Goal: Information Seeking & Learning: Find specific fact

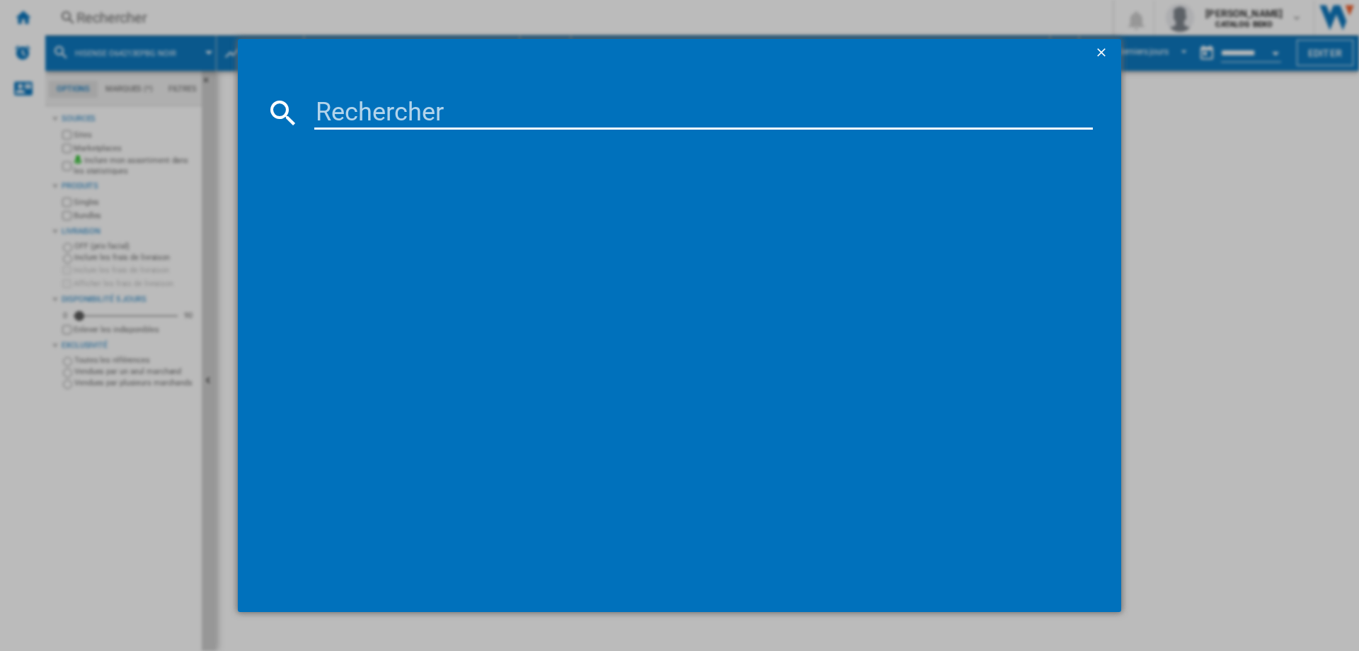
click at [410, 108] on input at bounding box center [703, 113] width 779 height 34
type input "O64213EPBG"
click at [408, 203] on div "HISENSE O64213EPBG NOIR" at bounding box center [689, 205] width 765 height 14
click at [364, 195] on div "HISENSE O64213EPBG NOIR" at bounding box center [687, 204] width 804 height 23
click at [1177, 198] on div "O64213EPBG références (1) HISENSE O64213EPBG NOIR" at bounding box center [679, 325] width 1359 height 651
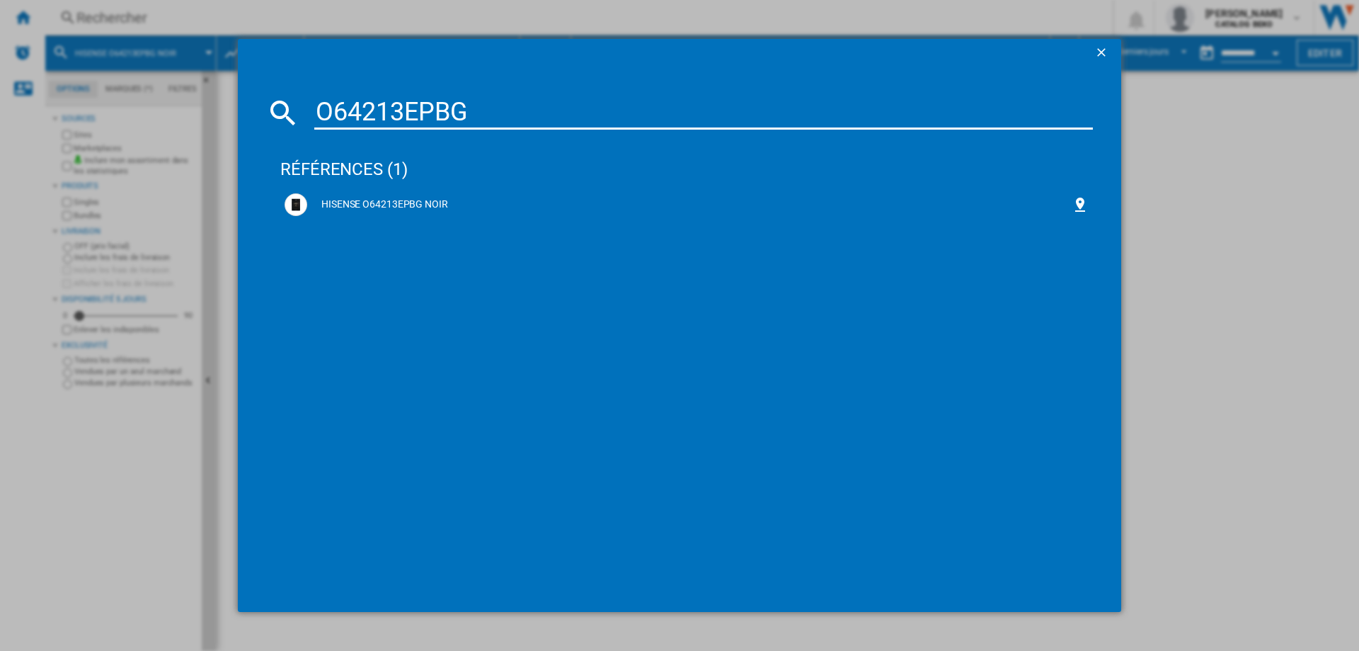
click at [1150, 204] on div "O64213EPBG références (1) HISENSE O64213EPBG NOIR" at bounding box center [679, 325] width 1359 height 651
click at [1099, 47] on ng-md-icon "getI18NText('BUTTONS.CLOSE_DIALOG')" at bounding box center [1103, 53] width 17 height 17
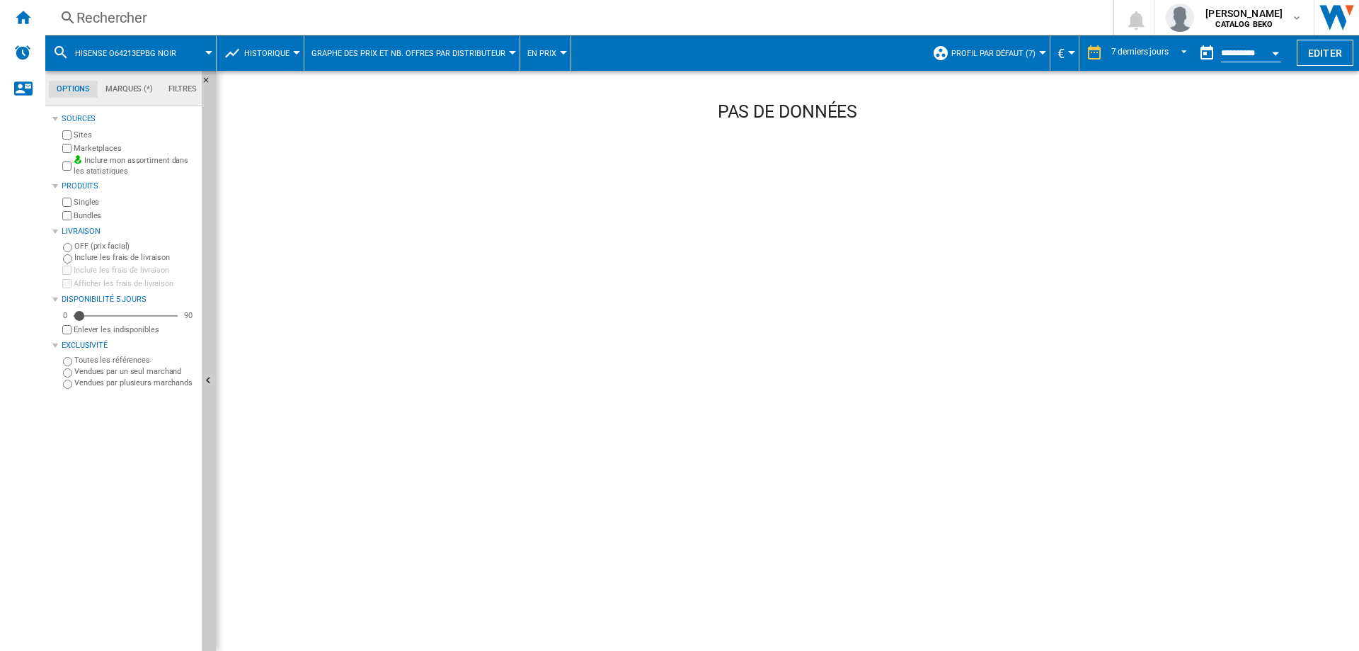
click at [126, 4] on div "Rechercher Rechercher 0 [PERSON_NAME] CATALOG BEKO CATALOG BEKO Mes paramètres …" at bounding box center [702, 17] width 1314 height 35
click at [141, 14] on div "Rechercher" at bounding box center [576, 18] width 1000 height 20
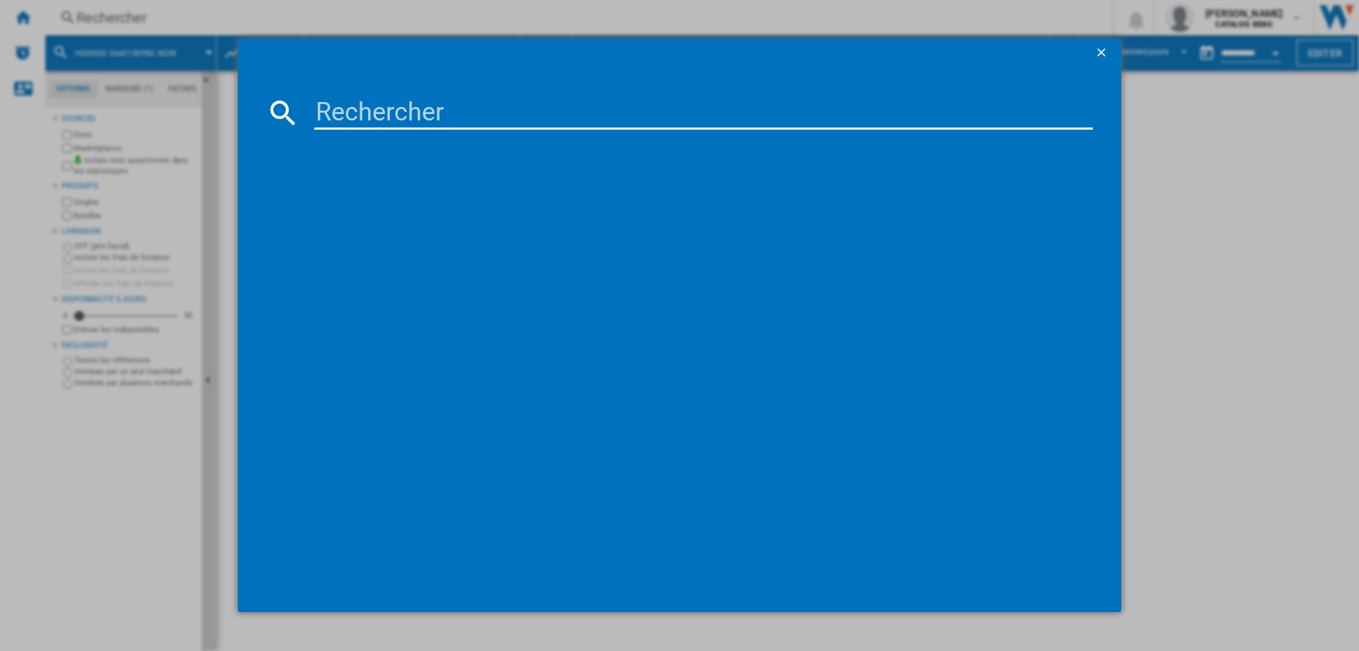
click at [518, 118] on input at bounding box center [703, 113] width 779 height 34
type input "WOI4S8PM1SWAF"
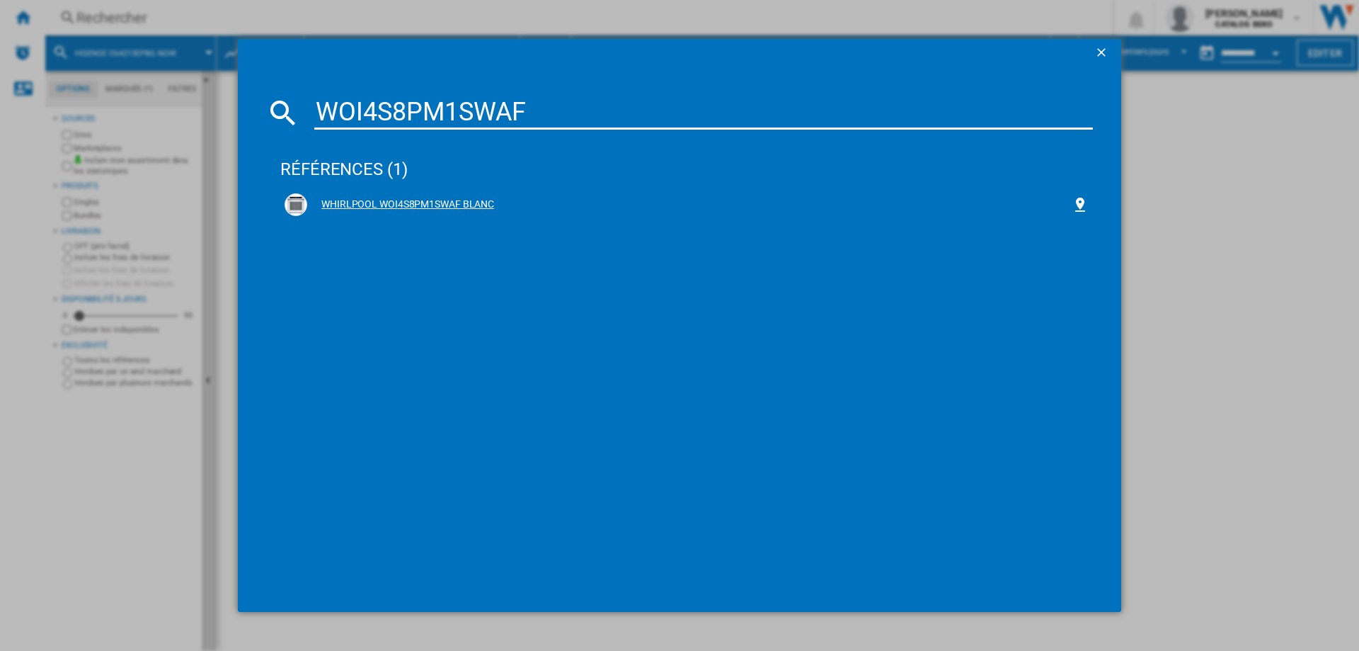
click at [450, 198] on div "WHIRLPOOL WOI4S8PM1SWAF BLANC" at bounding box center [689, 205] width 765 height 14
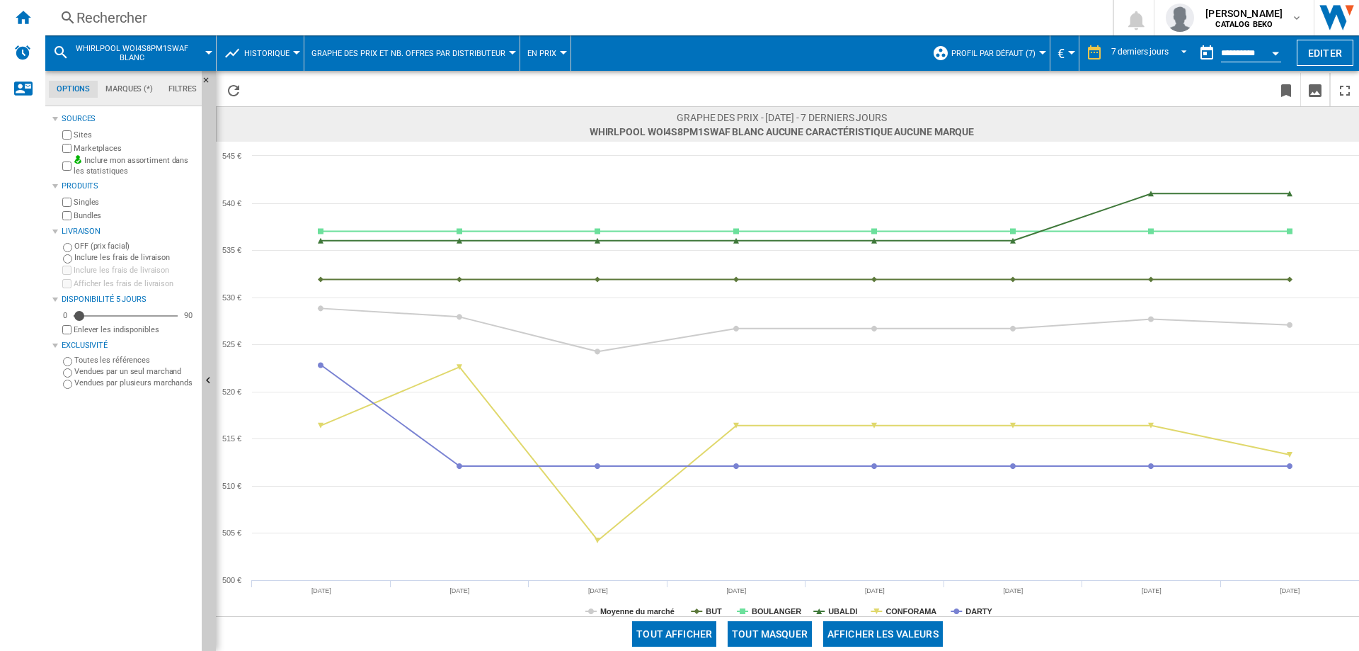
click at [78, 16] on div "Rechercher" at bounding box center [576, 18] width 1000 height 20
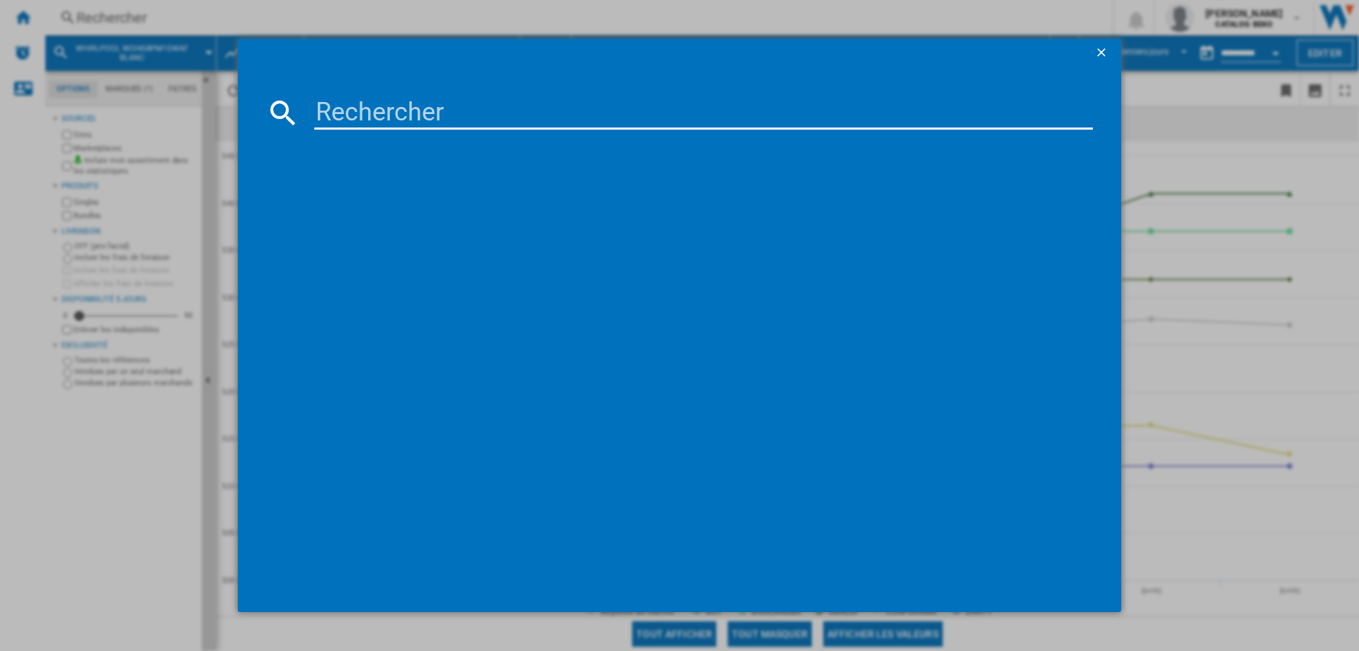
click at [404, 103] on input at bounding box center [703, 113] width 779 height 34
drag, startPoint x: 114, startPoint y: 115, endPoint x: 91, endPoint y: 115, distance: 23.4
click at [91, 115] on div "HBG774KB1F références (0) Aucun résultat" at bounding box center [679, 325] width 1359 height 651
paste input "AKZ9S 8270 NB"
drag, startPoint x: 539, startPoint y: 120, endPoint x: 38, endPoint y: 103, distance: 501.5
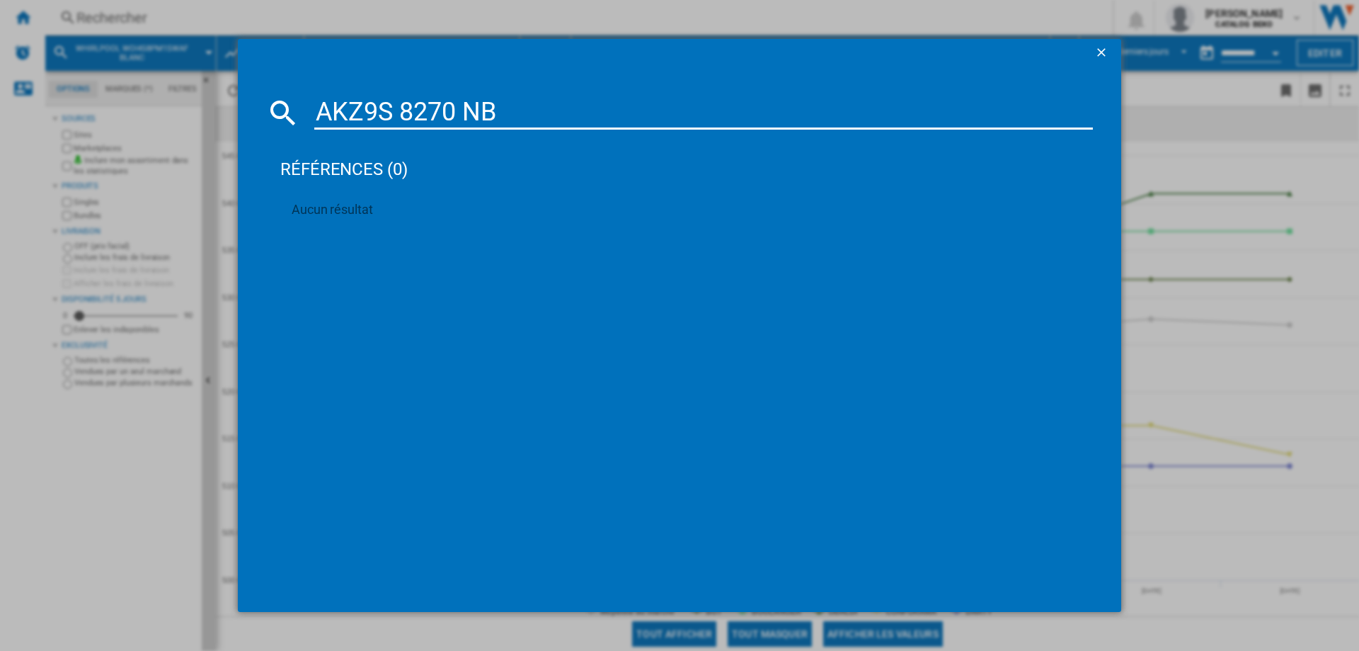
click at [38, 103] on div "AKZ9S 8270 NB références (0) Aucun résultat" at bounding box center [679, 325] width 1359 height 651
paste input "WO51S8CM0SXAF"
type input "WO51S8CM0SXAF"
click at [446, 205] on div "WHIRLPOOL WO51S8CM0SXAF NOIR INOX" at bounding box center [689, 205] width 765 height 14
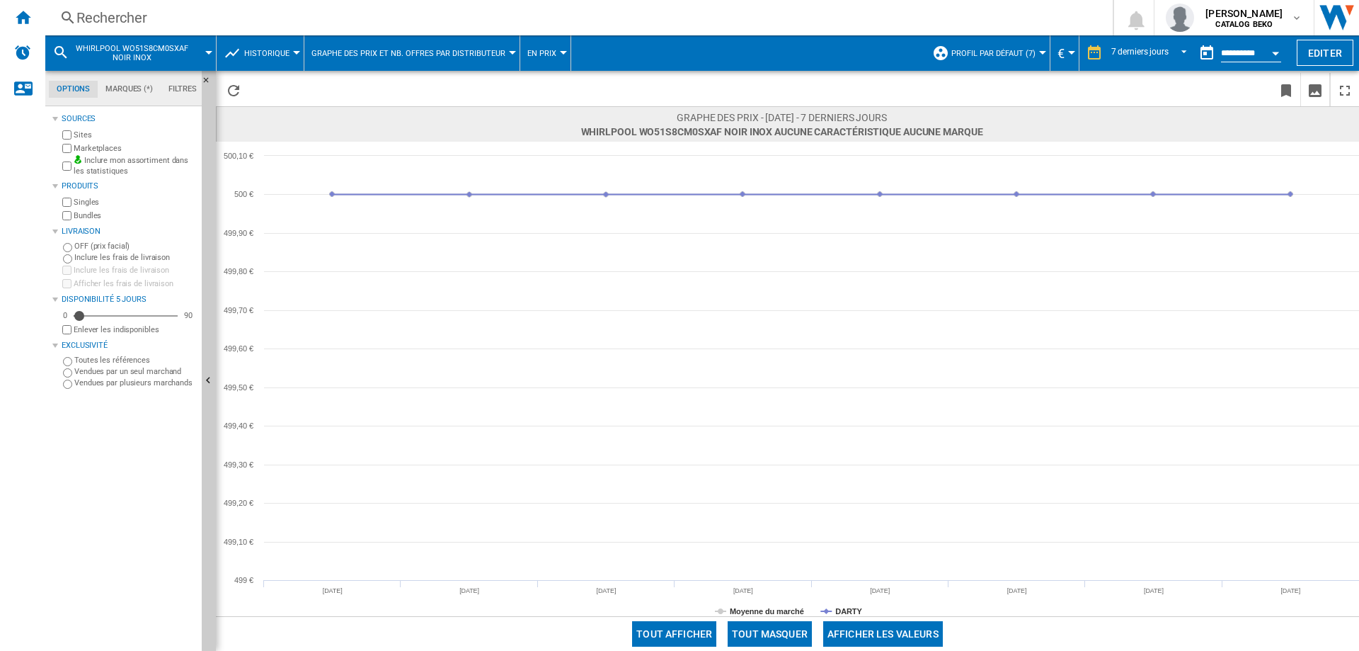
click at [124, 23] on div "Rechercher" at bounding box center [576, 18] width 1000 height 20
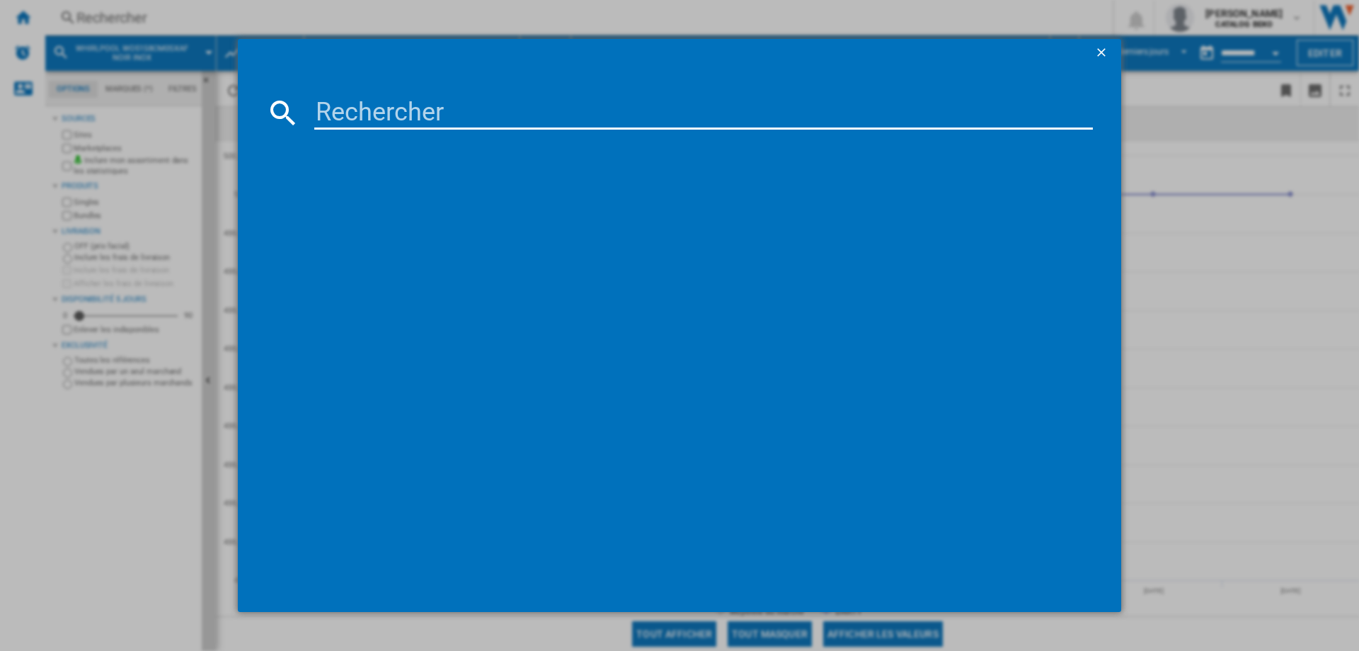
click at [474, 112] on input at bounding box center [703, 113] width 779 height 34
click at [399, 103] on input "AKZ9S 8270 NB" at bounding box center [703, 113] width 779 height 34
type input "AKZ9S8270NB"
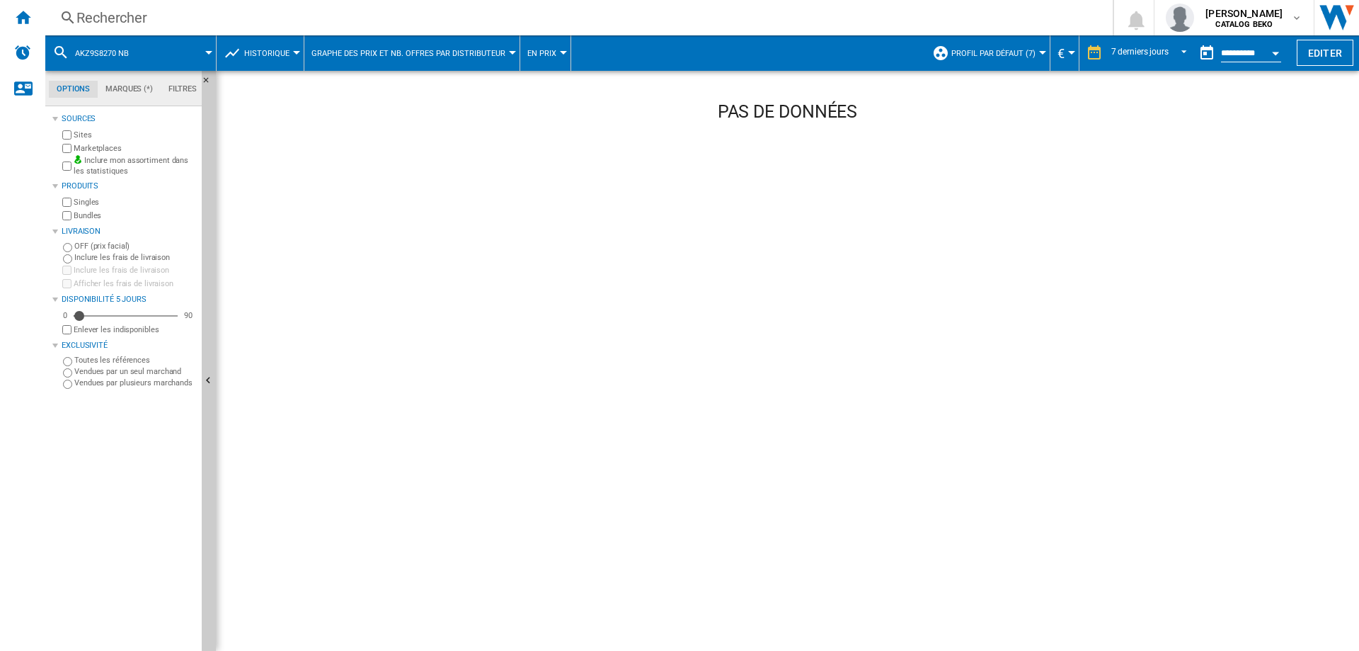
click at [93, 22] on div "Rechercher" at bounding box center [576, 18] width 1000 height 20
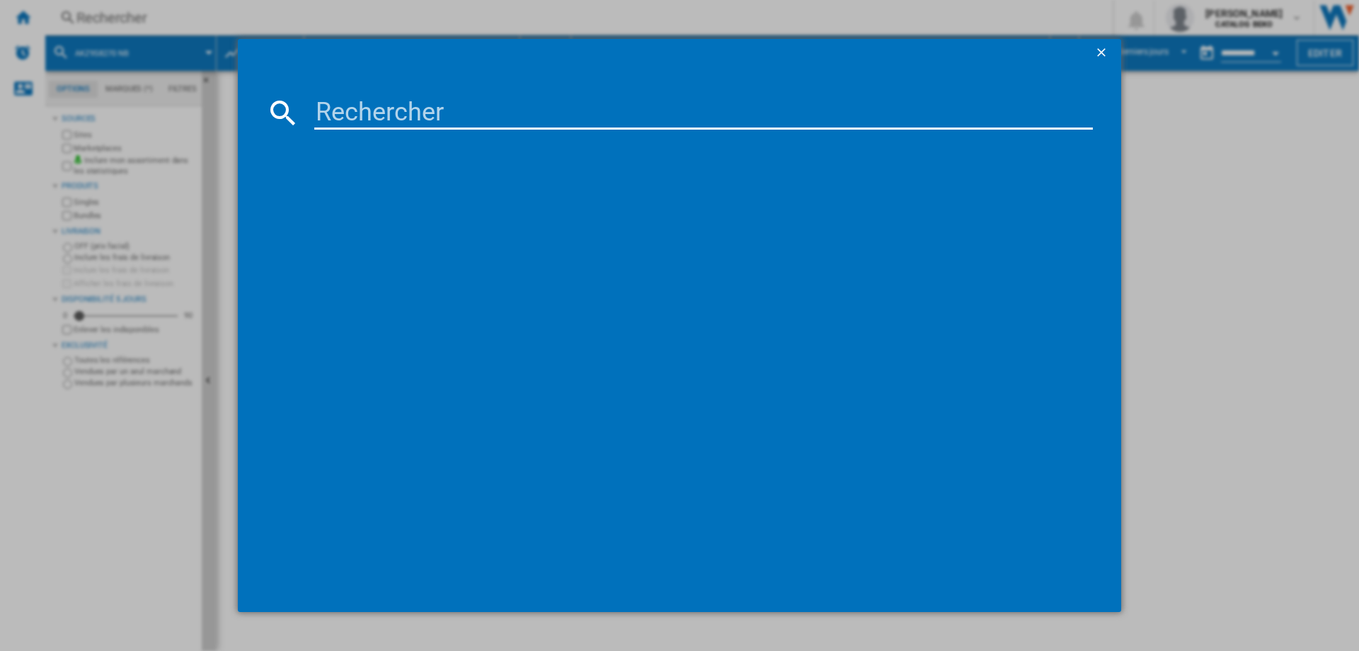
click at [411, 100] on input at bounding box center [703, 113] width 779 height 34
type input "HM776GKB1F"
click at [439, 207] on div "SIEMENS IQ700 HM776GKB1F NOIR" at bounding box center [689, 205] width 765 height 14
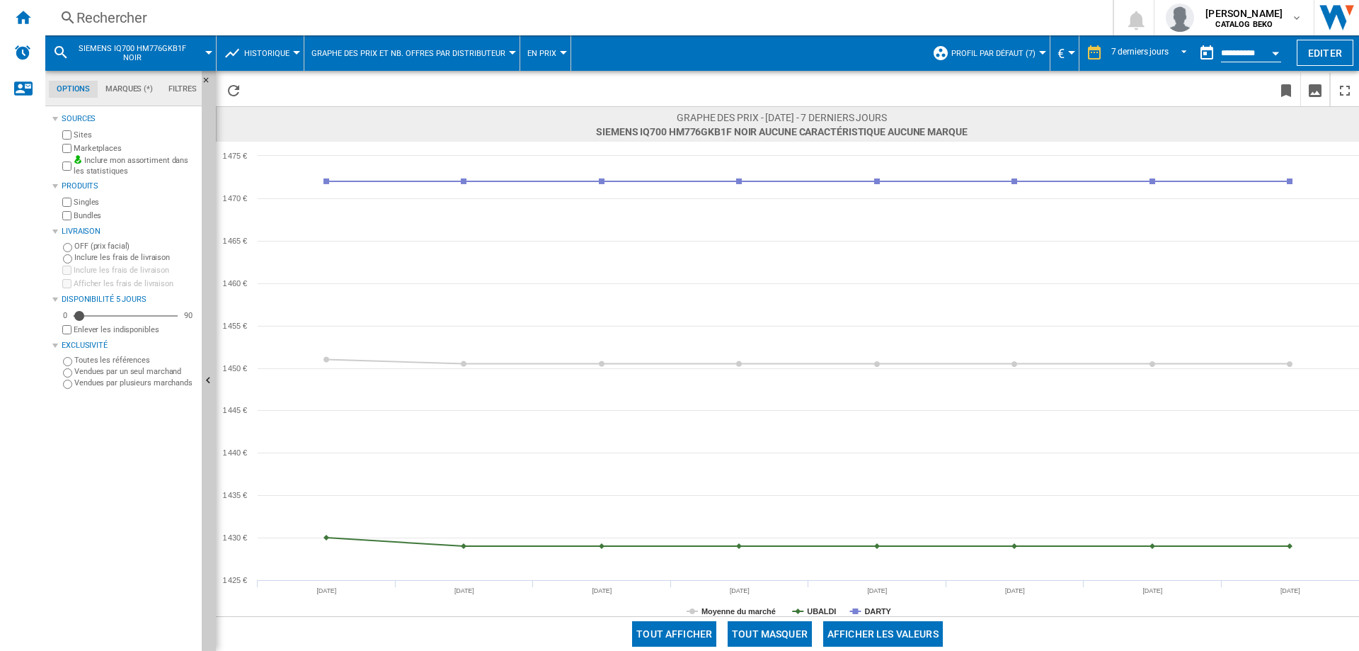
click at [80, 15] on div "Rechercher" at bounding box center [576, 18] width 1000 height 20
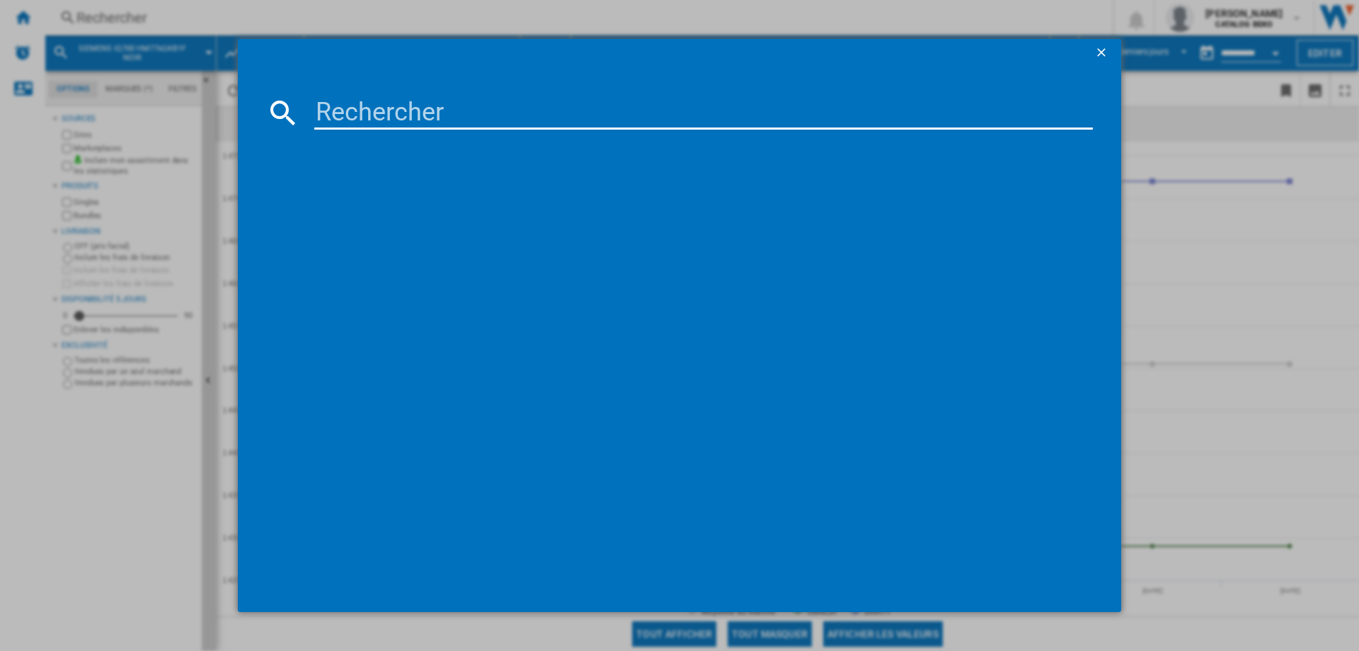
click at [403, 105] on input at bounding box center [703, 113] width 779 height 34
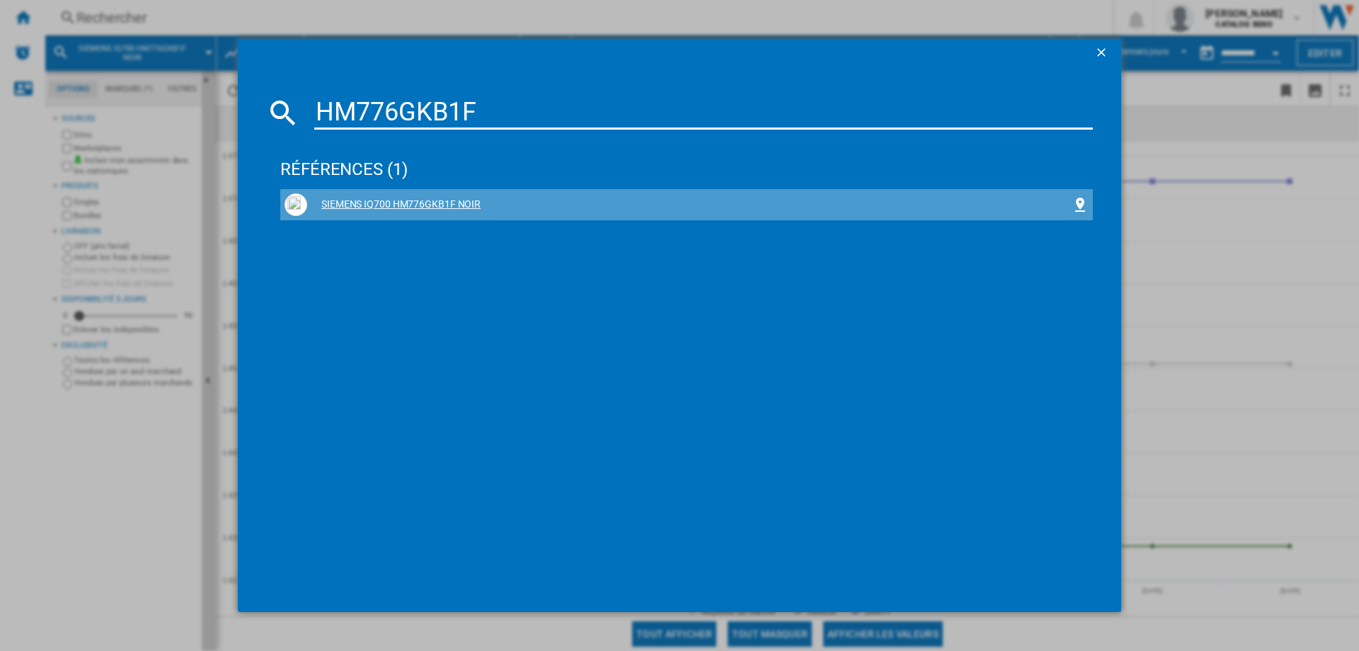
click at [421, 198] on div "SIEMENS IQ700 HM776GKB1F NOIR" at bounding box center [689, 205] width 765 height 14
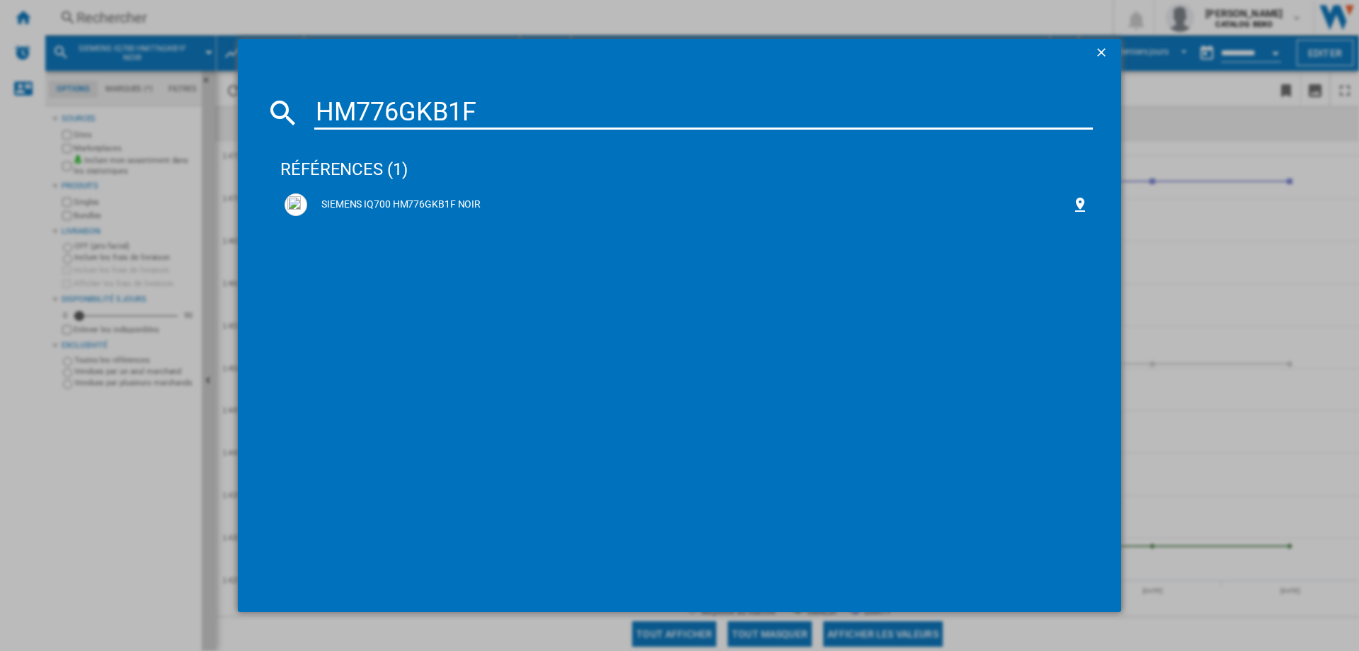
drag, startPoint x: 494, startPoint y: 109, endPoint x: 67, endPoint y: 105, distance: 427.6
click at [67, 105] on div "HM776GKB1F références (1) SIEMENS IQ700 HM776GKB1F NOIR" at bounding box center [679, 325] width 1359 height 651
paste input "B5AVM7AG7"
type input "B5AVM7AG7F"
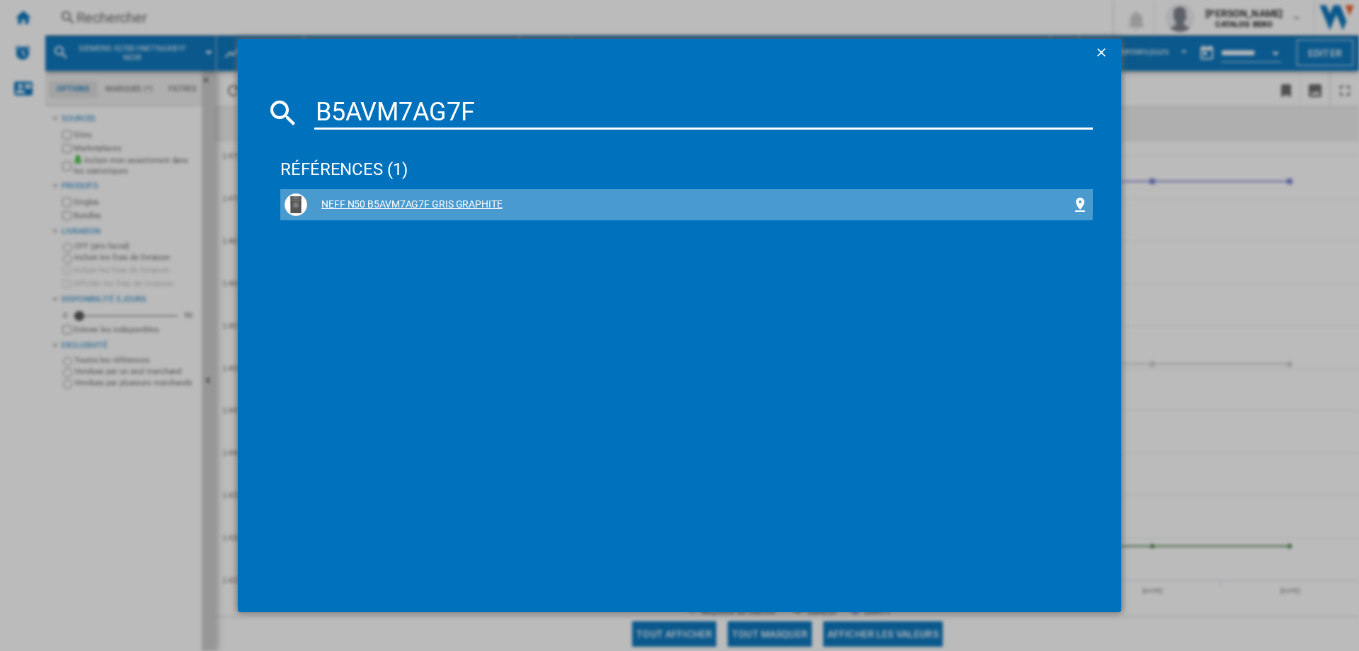
click at [462, 195] on div "NEFF N50 B5AVM7AG7F GRIS GRAPHITE" at bounding box center [687, 204] width 804 height 23
drag, startPoint x: 467, startPoint y: 211, endPoint x: 76, endPoint y: 7, distance: 440.8
click at [467, 211] on div "NEFF N50 B5AVM7AG7F GRIS GRAPHITE" at bounding box center [689, 205] width 765 height 14
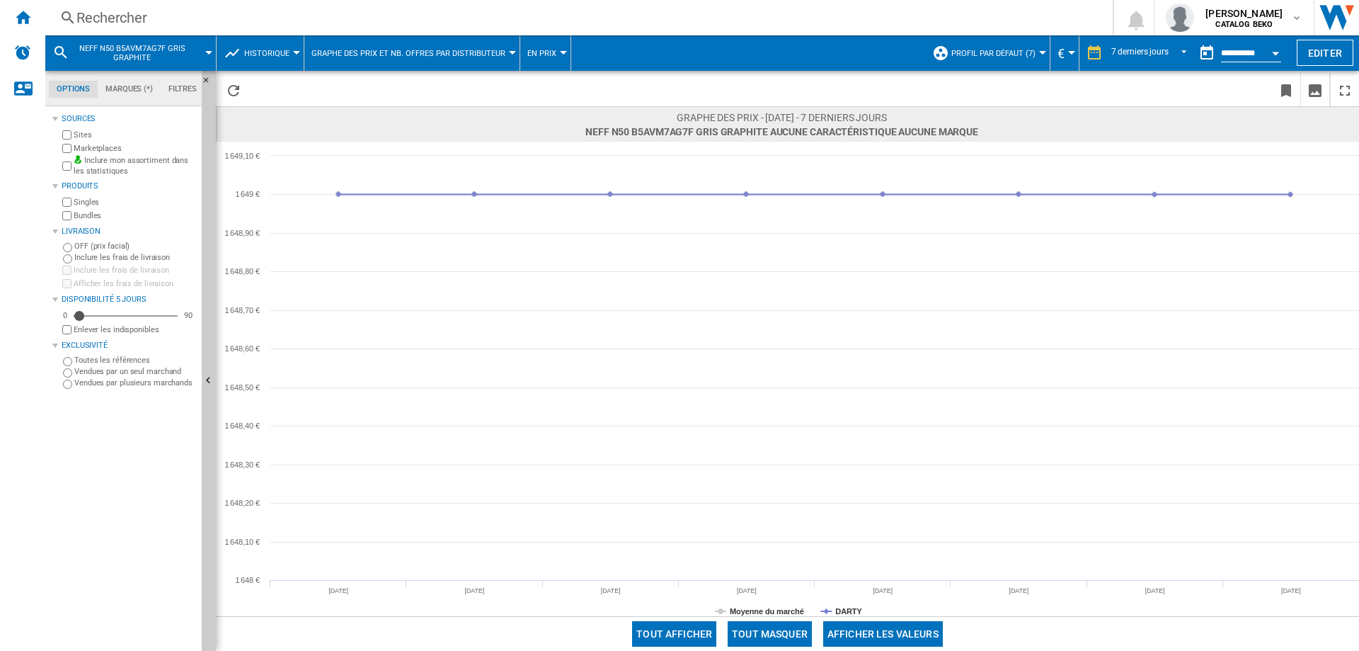
click at [137, 22] on div "Rechercher" at bounding box center [576, 18] width 1000 height 20
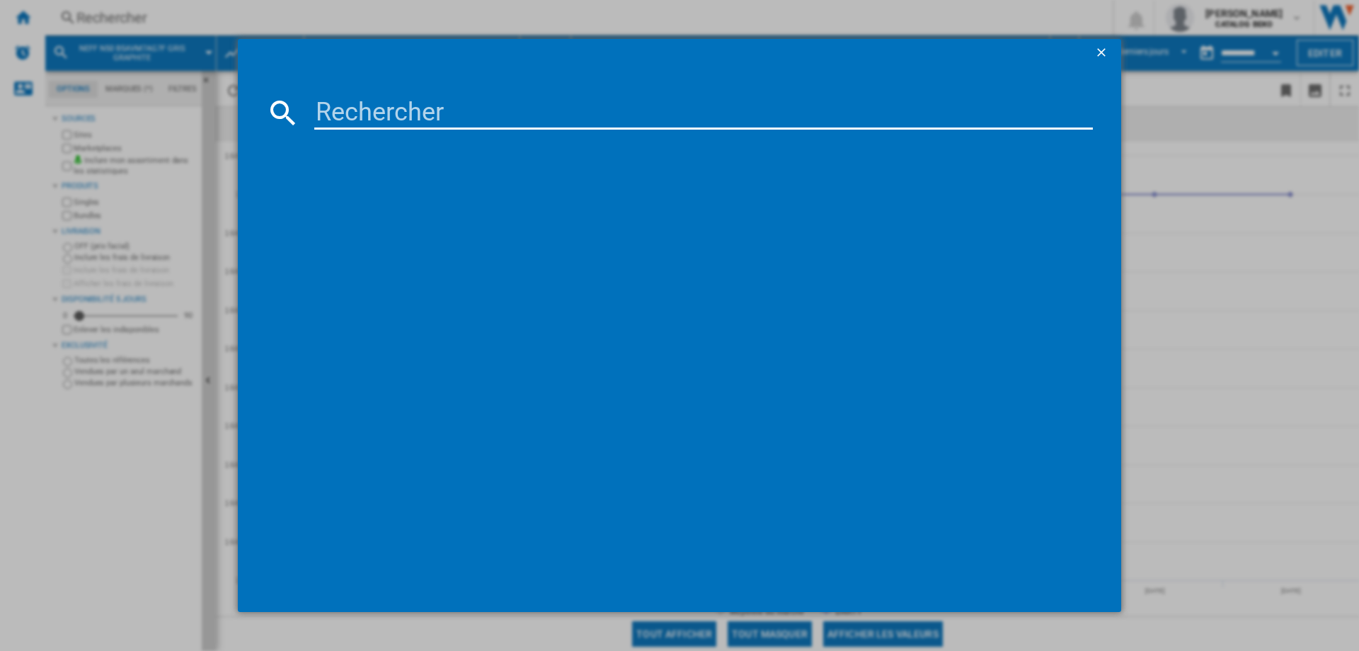
click at [403, 97] on input at bounding box center [703, 113] width 779 height 34
drag, startPoint x: 504, startPoint y: 115, endPoint x: 205, endPoint y: 93, distance: 299.5
click at [205, 93] on div "HRG4780B7F références (0) Aucun résultat" at bounding box center [679, 325] width 1359 height 651
paste input "WOI4S8PM1SB"
type input "WOI4S8PM1SB"
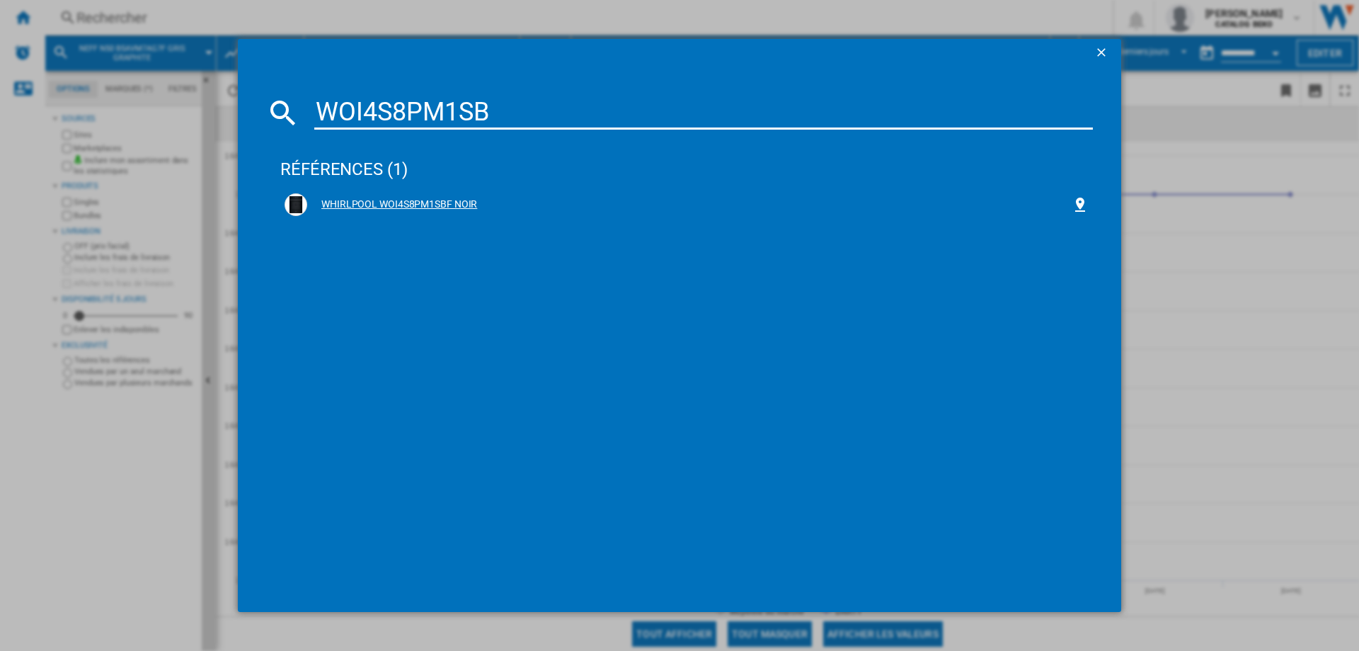
click at [432, 198] on div "WHIRLPOOL WOI4S8PM1SBF NOIR" at bounding box center [689, 205] width 765 height 14
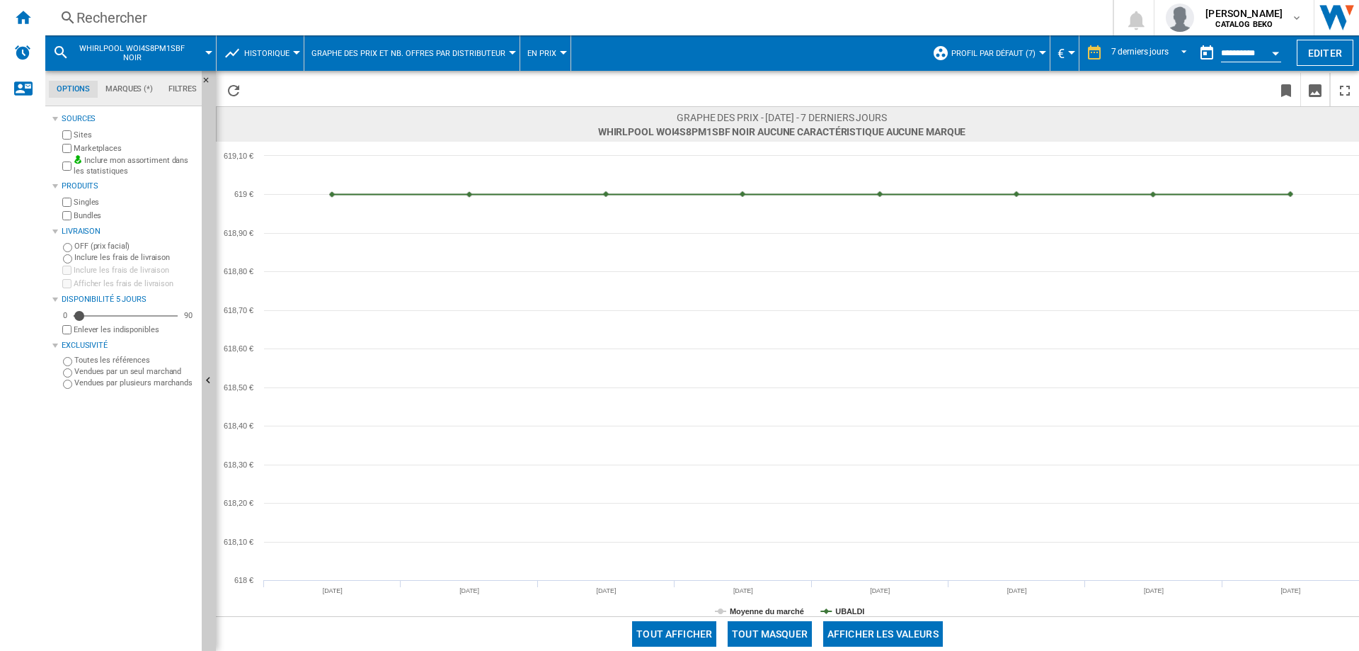
click at [129, 16] on div "Rechercher" at bounding box center [576, 18] width 1000 height 20
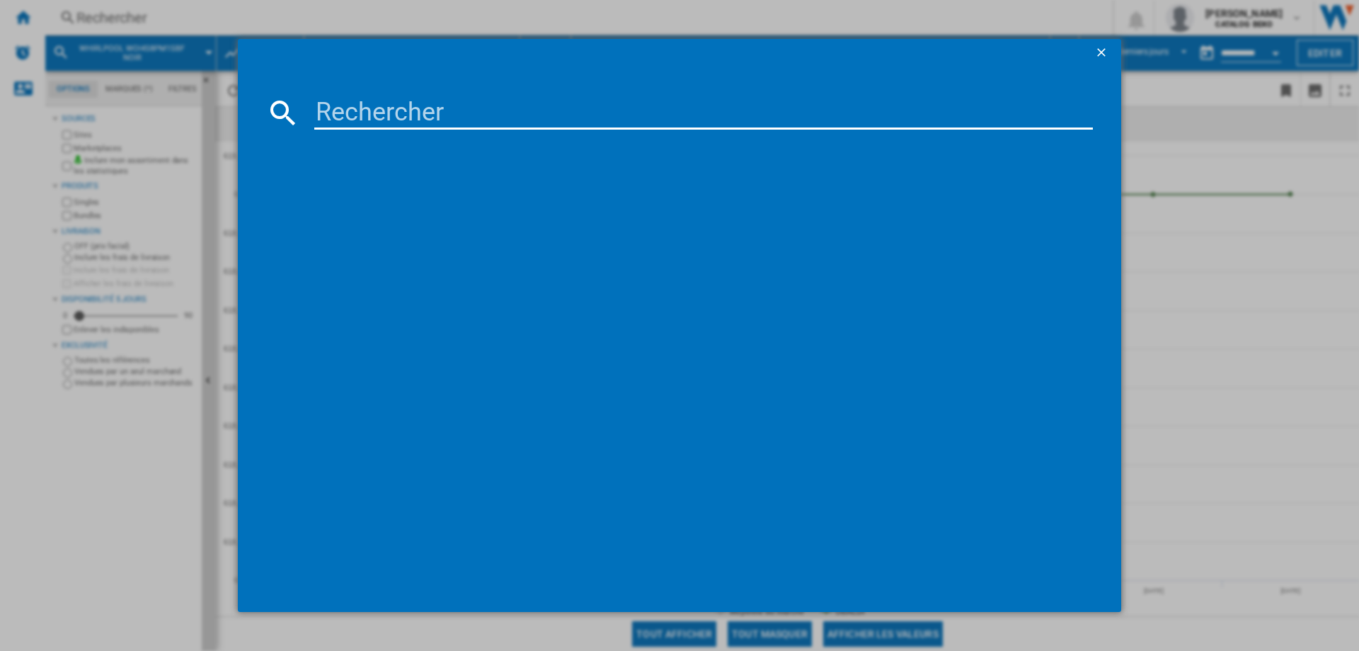
click at [408, 105] on input at bounding box center [703, 113] width 779 height 34
drag, startPoint x: 500, startPoint y: 103, endPoint x: 109, endPoint y: 111, distance: 390.9
click at [109, 111] on div "DRP4564WT références (0) Aucun résultat" at bounding box center [679, 325] width 1359 height 651
paste input "ID65G3YTB"
type input "ID65G3YTB"
